Goal: Find specific page/section: Find specific page/section

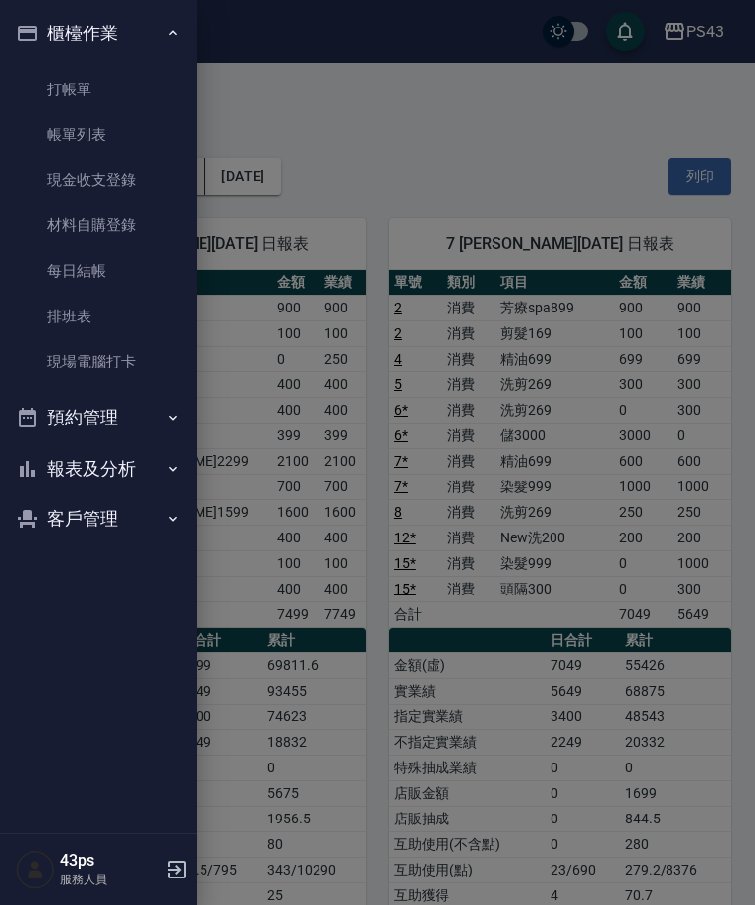
click at [117, 470] on button "報表及分析" at bounding box center [98, 468] width 181 height 51
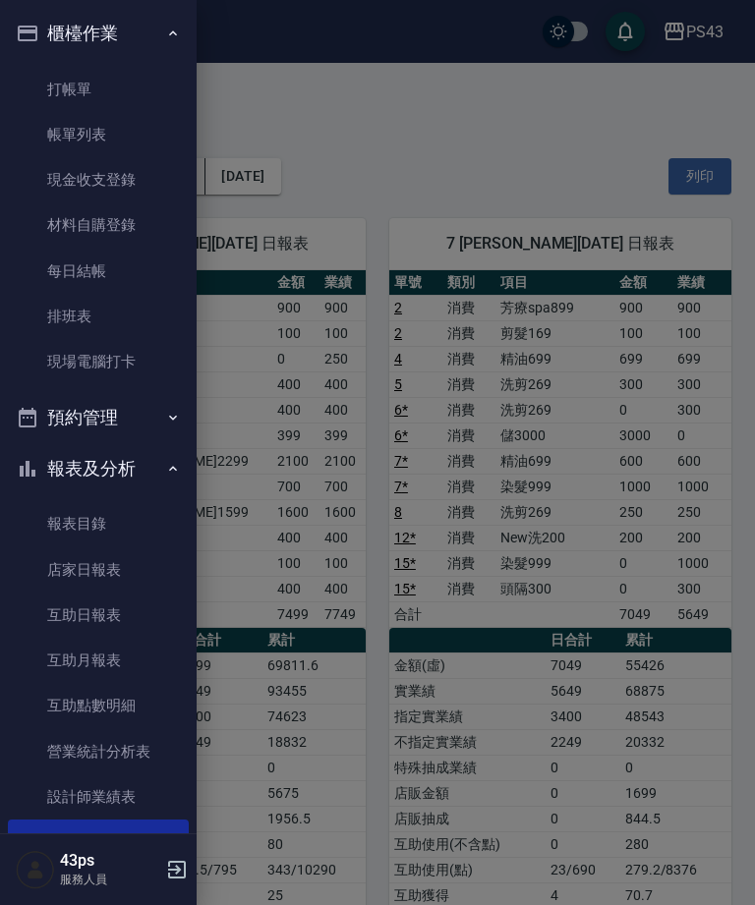
click at [138, 563] on link "店家日報表" at bounding box center [98, 569] width 181 height 45
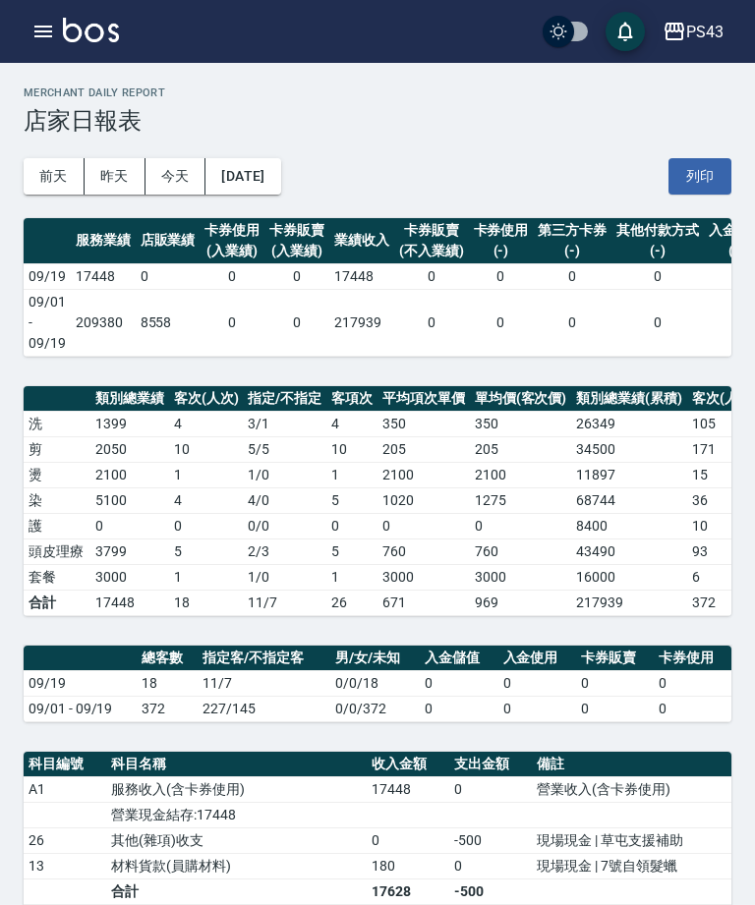
click at [38, 27] on icon "button" at bounding box center [43, 32] width 18 height 12
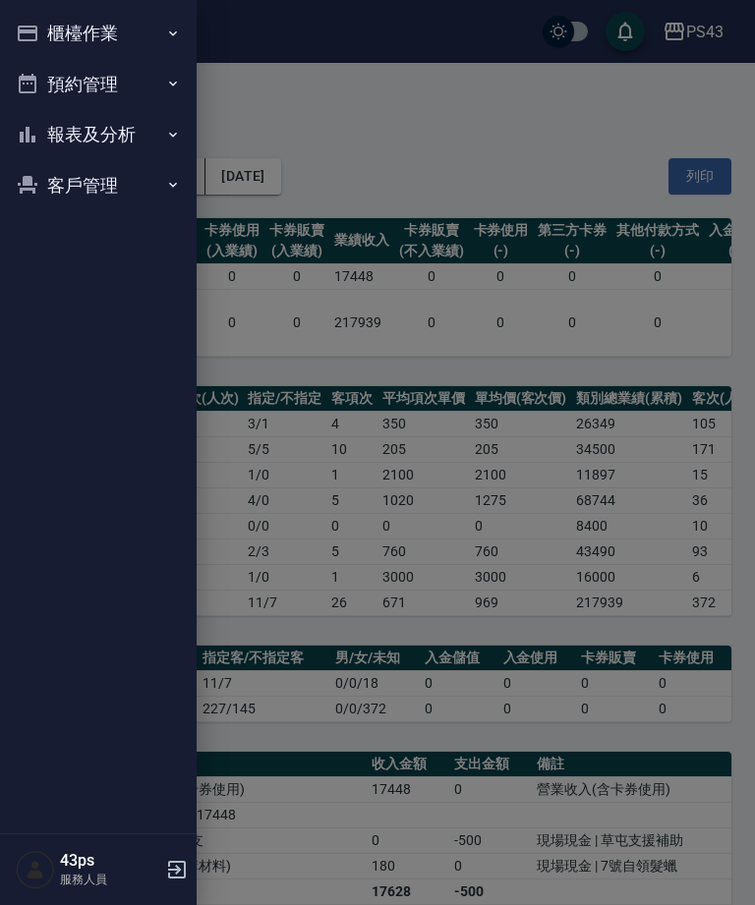
click at [132, 126] on button "報表及分析" at bounding box center [98, 134] width 181 height 51
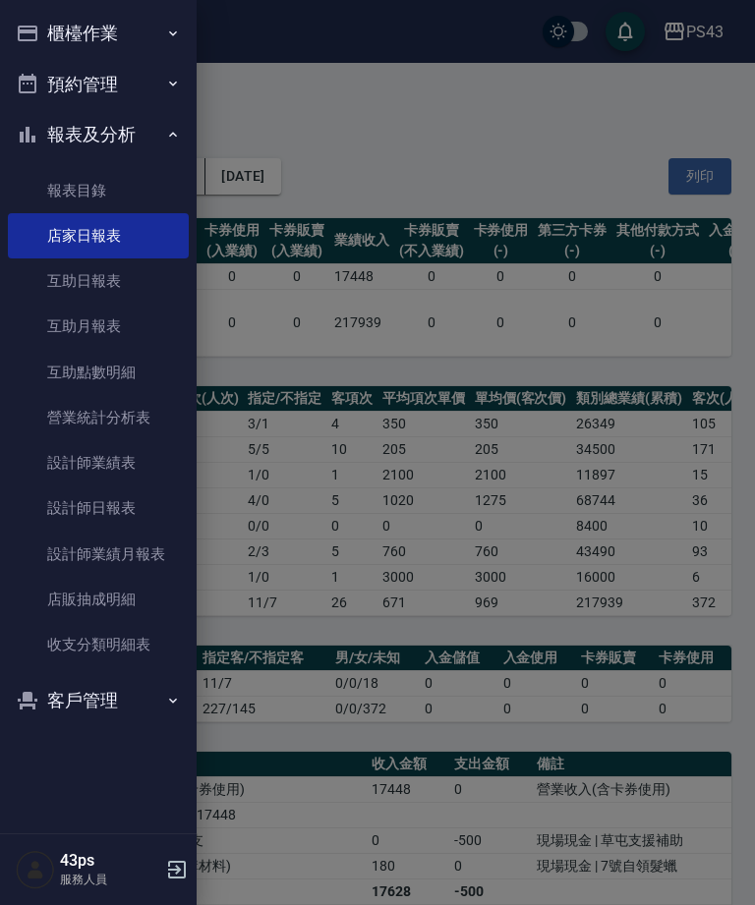
click at [134, 491] on link "設計師日報表" at bounding box center [98, 507] width 181 height 45
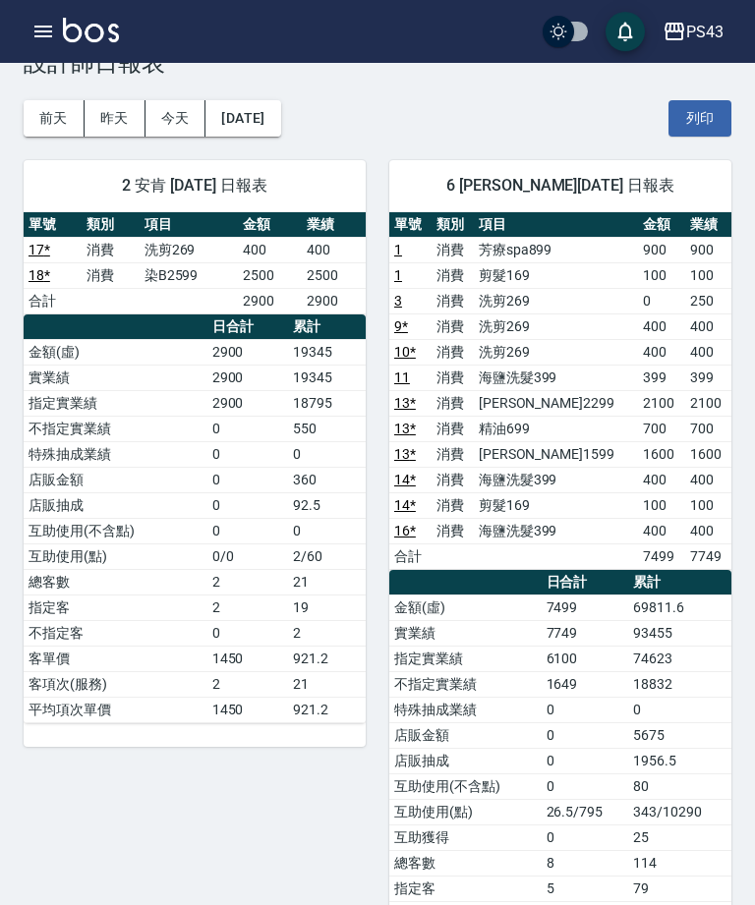
scroll to position [49, 0]
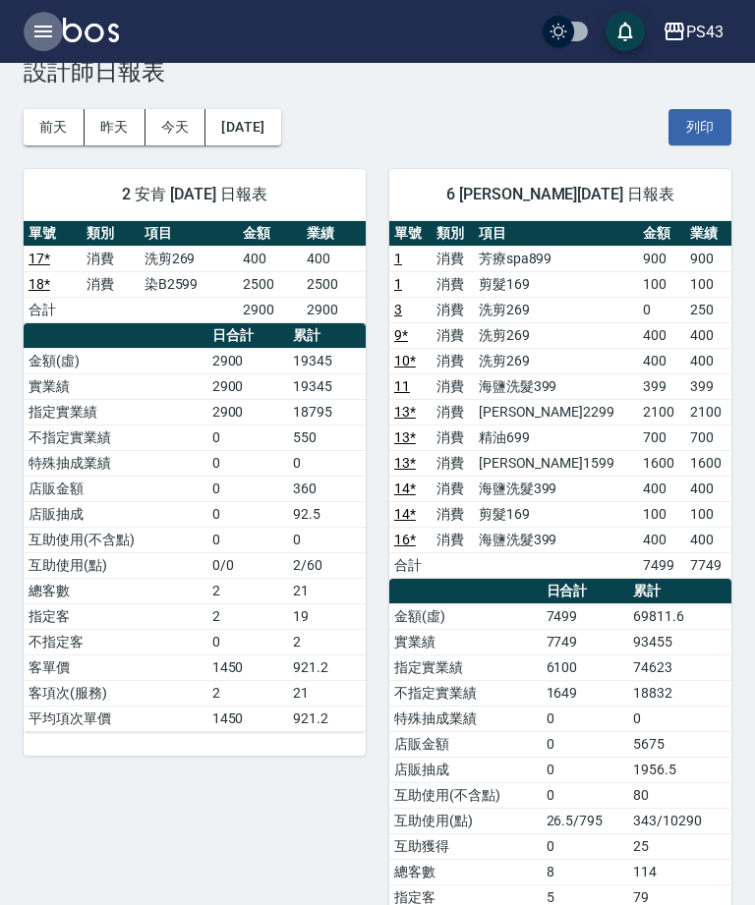
click at [41, 33] on icon "button" at bounding box center [43, 32] width 24 height 24
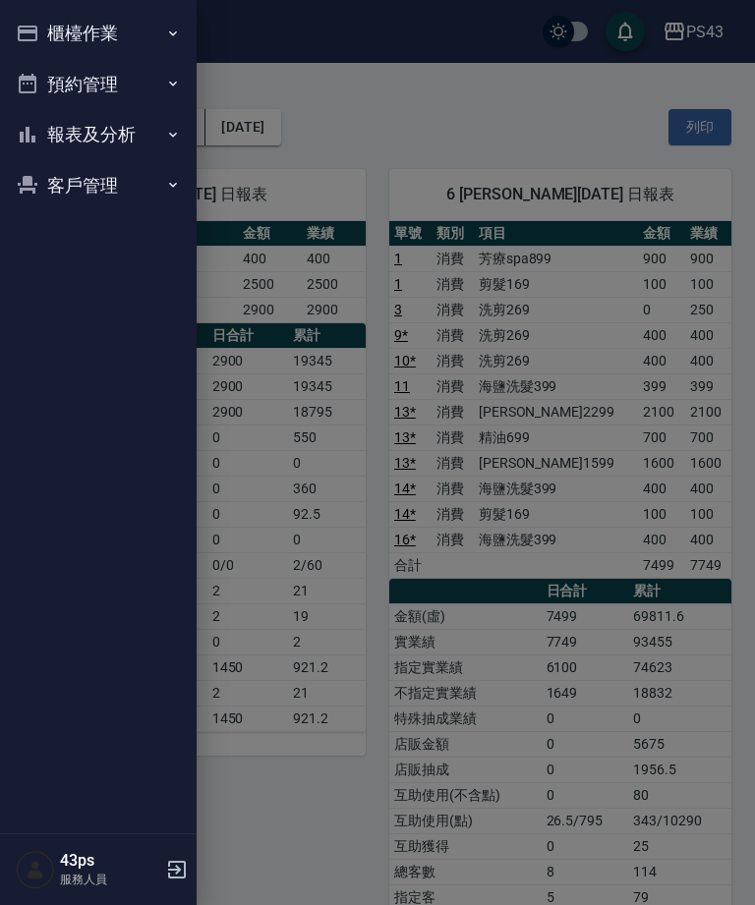
click at [79, 144] on button "報表及分析" at bounding box center [98, 134] width 181 height 51
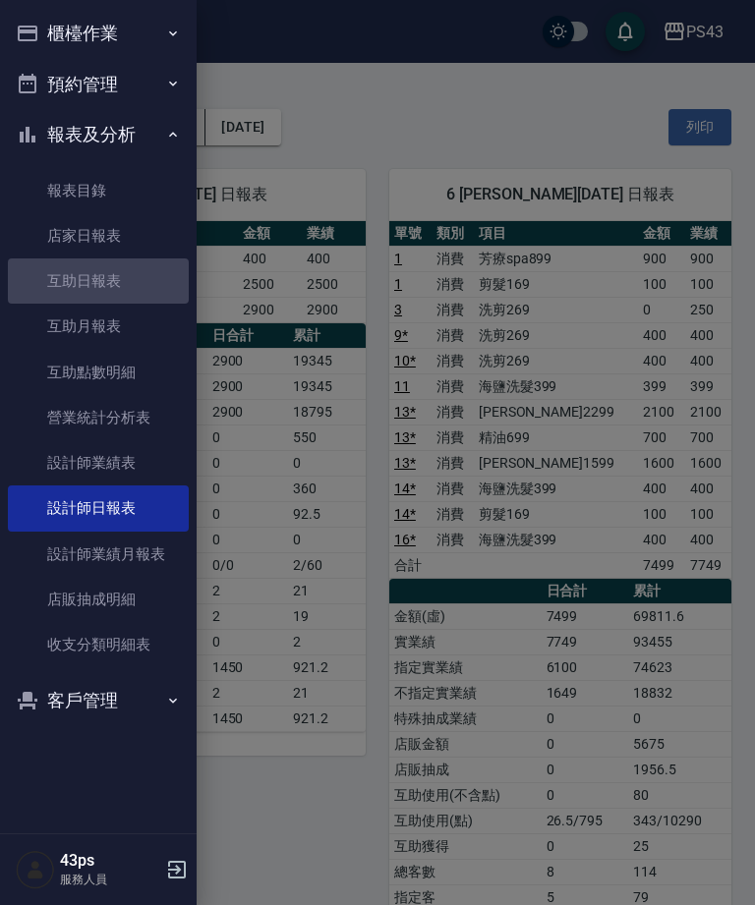
click at [75, 288] on link "互助日報表" at bounding box center [98, 280] width 181 height 45
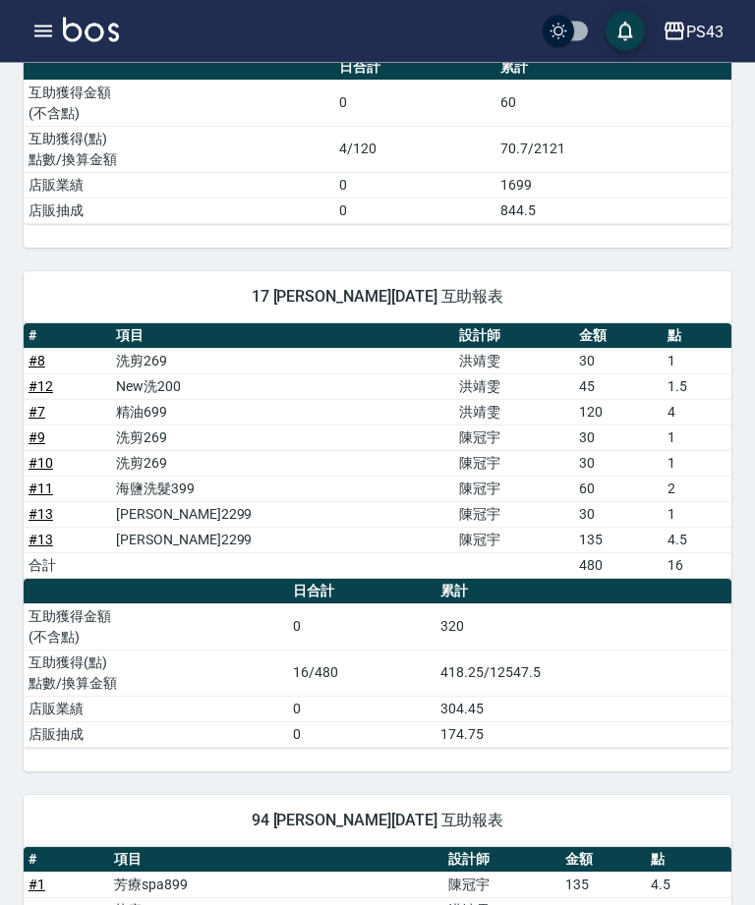
scroll to position [416, 0]
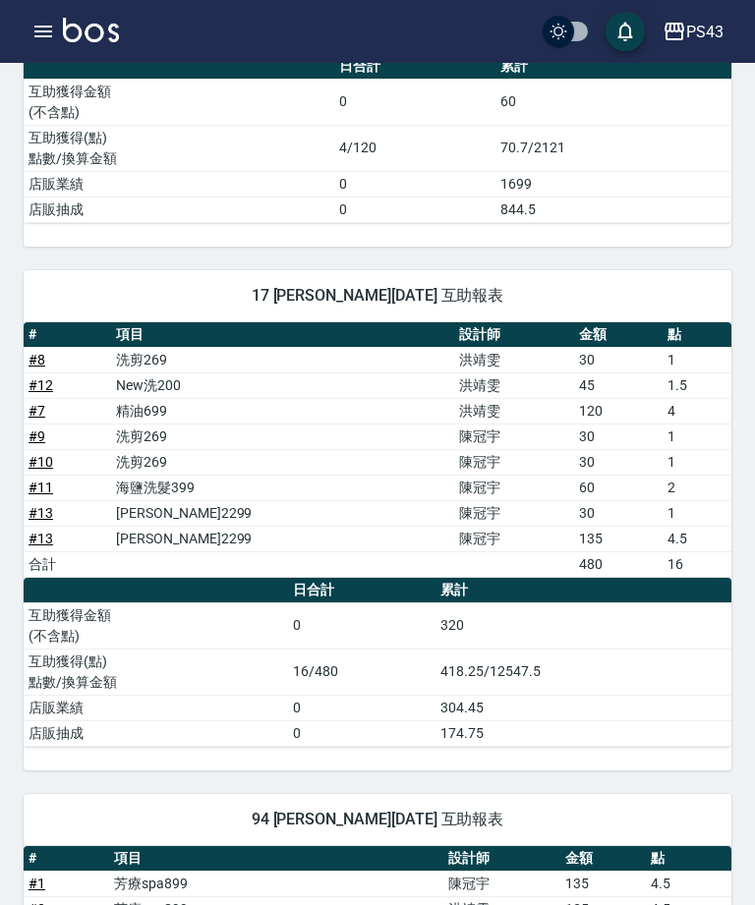
click at [36, 31] on icon "button" at bounding box center [43, 32] width 18 height 12
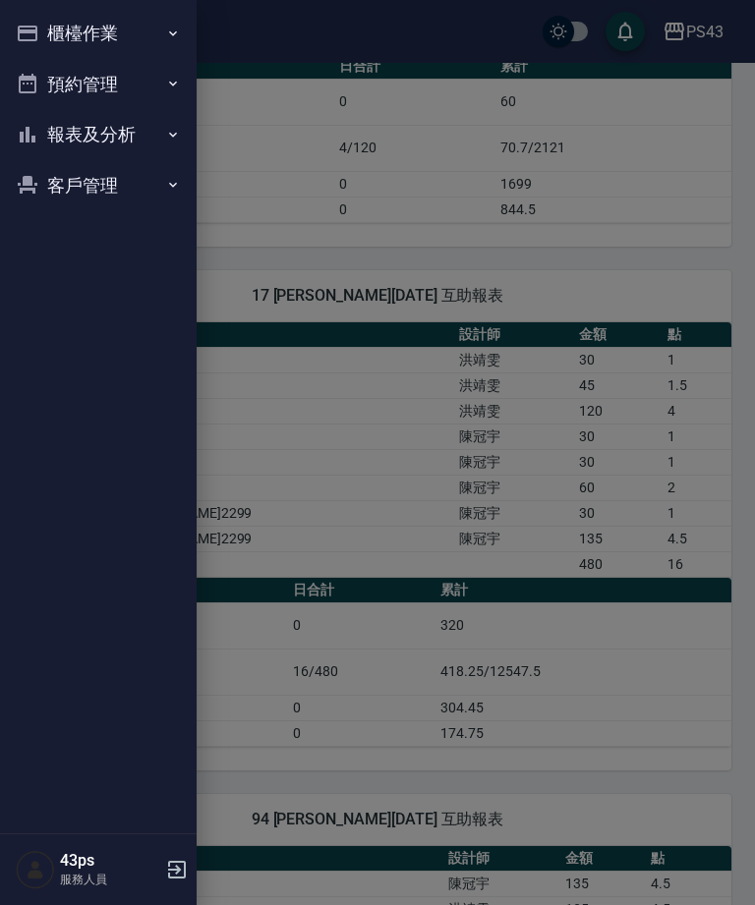
click at [43, 133] on button "報表及分析" at bounding box center [98, 134] width 181 height 51
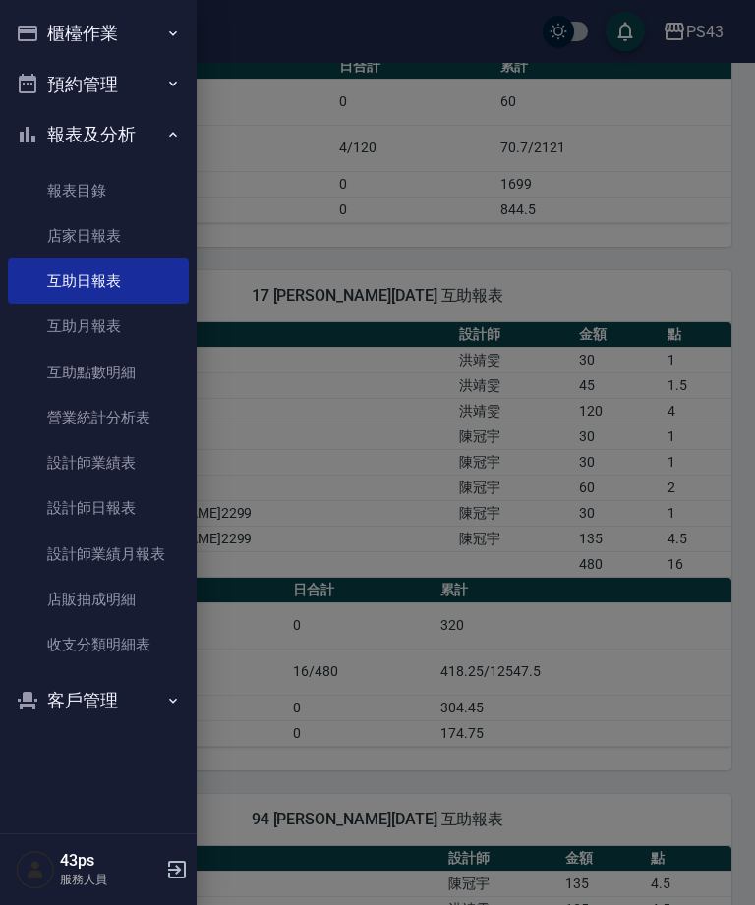
click at [106, 501] on link "設計師日報表" at bounding box center [98, 507] width 181 height 45
